Goal: Transaction & Acquisition: Purchase product/service

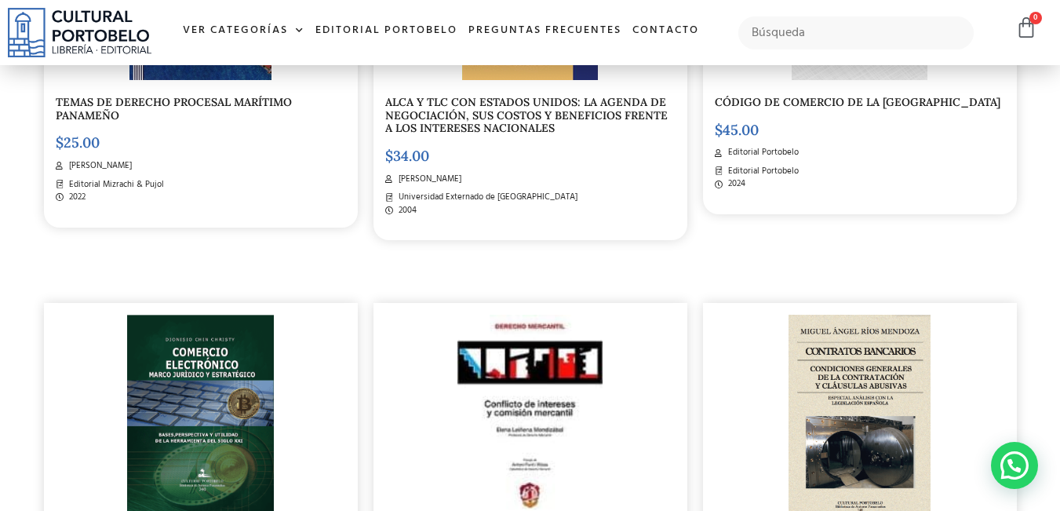
scroll to position [1502, 0]
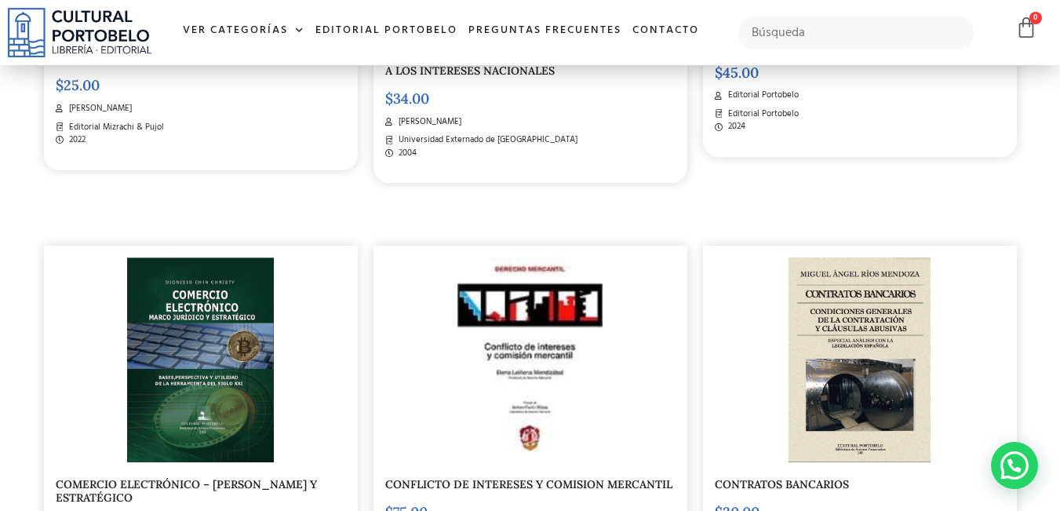
drag, startPoint x: 1057, startPoint y: 237, endPoint x: 1043, endPoint y: 254, distance: 22.3
click at [1057, 268] on section "Descubre nuevos libros todos los días CONTABILIDAD PARA EMPRENDEDORES $ 20.00 M…" at bounding box center [530, 162] width 1060 height 2844
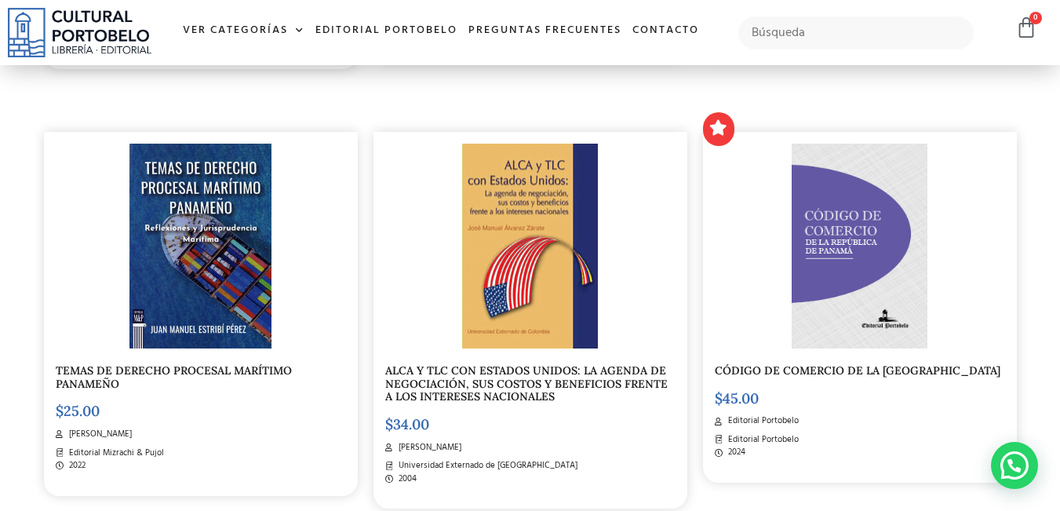
scroll to position [0, 0]
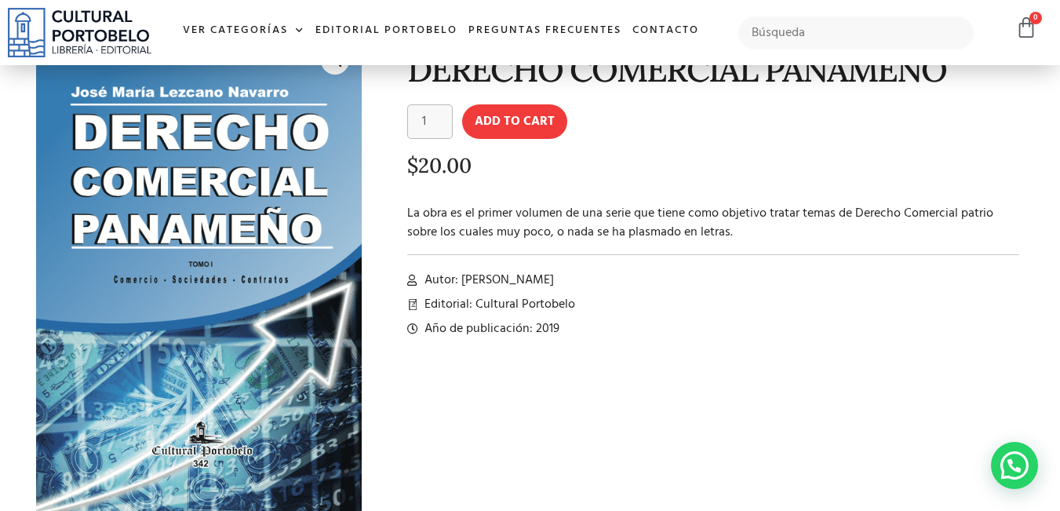
scroll to position [71, 0]
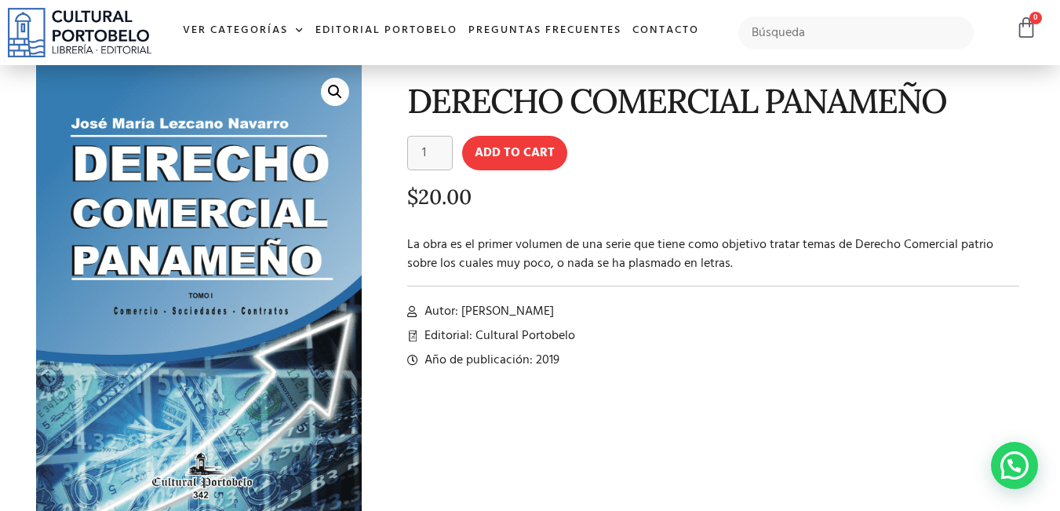
click at [334, 93] on link "🔍" at bounding box center [335, 92] width 28 height 28
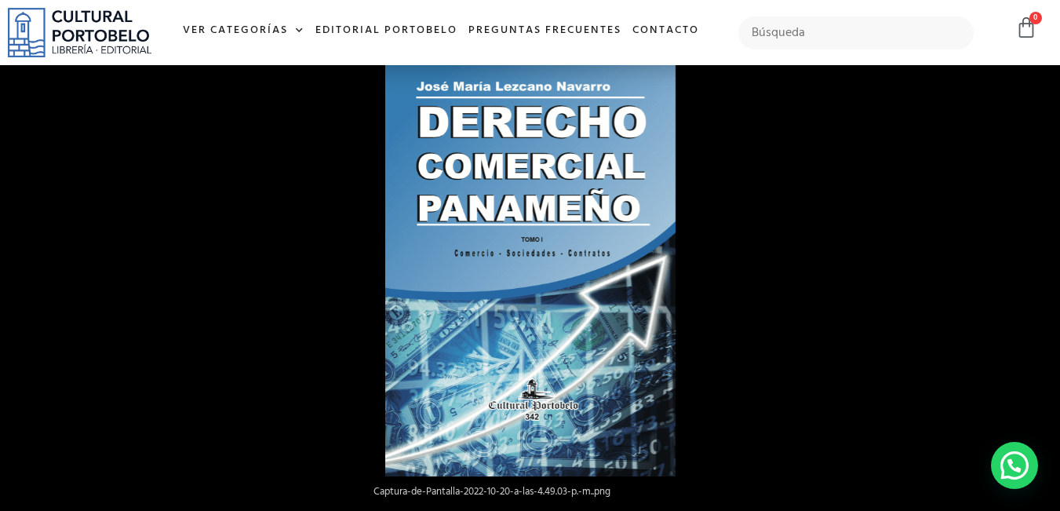
click at [750, 299] on div at bounding box center [915, 290] width 1060 height 511
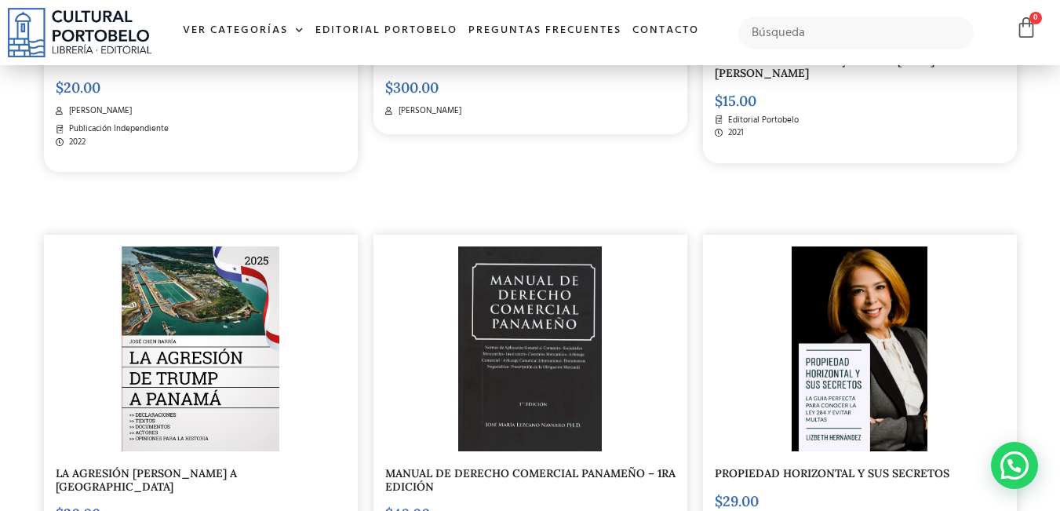
scroll to position [687, 0]
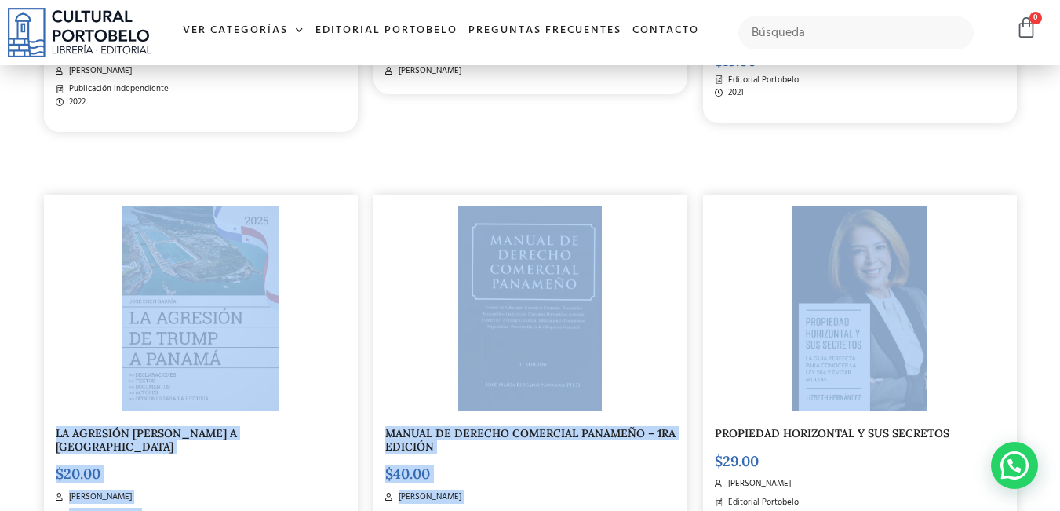
drag, startPoint x: 1058, startPoint y: 121, endPoint x: 1067, endPoint y: 183, distance: 62.7
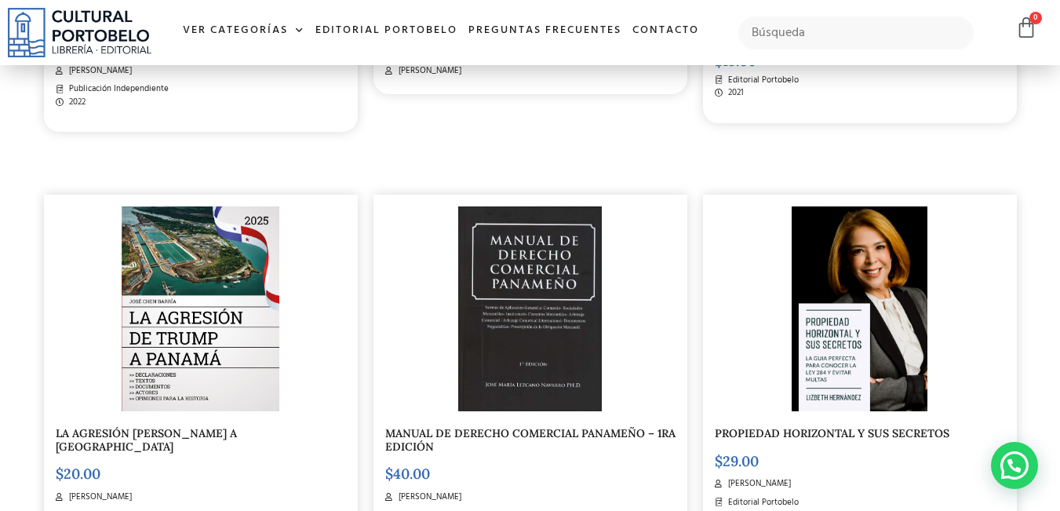
click at [1018, 157] on div "PROPIEDAD HORIZONTAL Y SUS SECRETOS $ 29.00 Lizbeth Hernández Editorial Portobe…" at bounding box center [860, 353] width 330 height 426
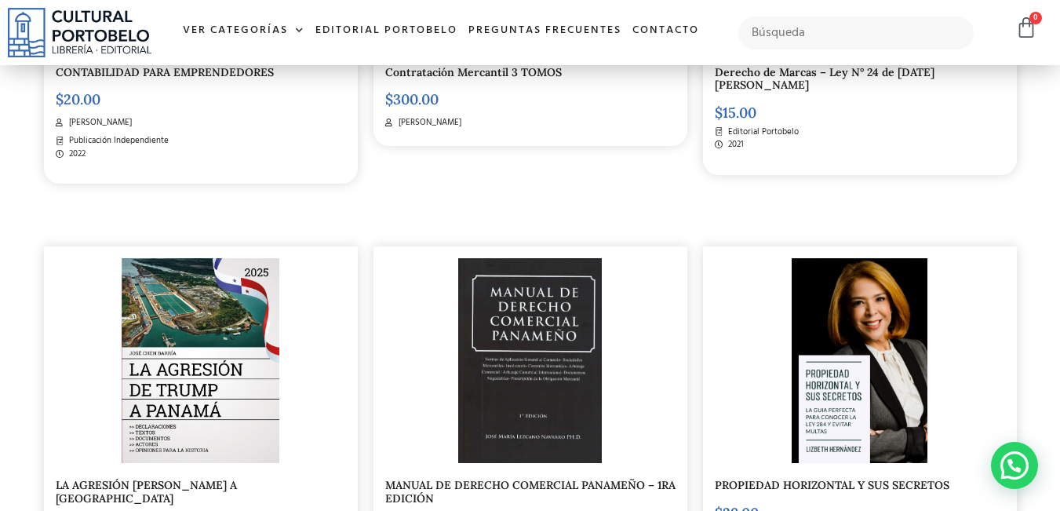
scroll to position [0, 0]
